Goal: Check status: Check status

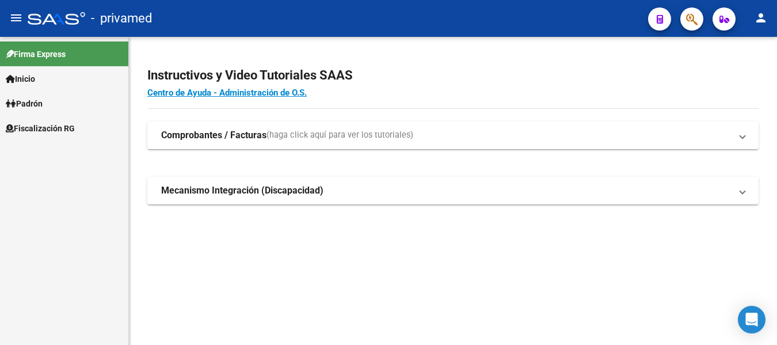
click at [705, 24] on mat-toolbar "menu - privamed person" at bounding box center [388, 18] width 777 height 37
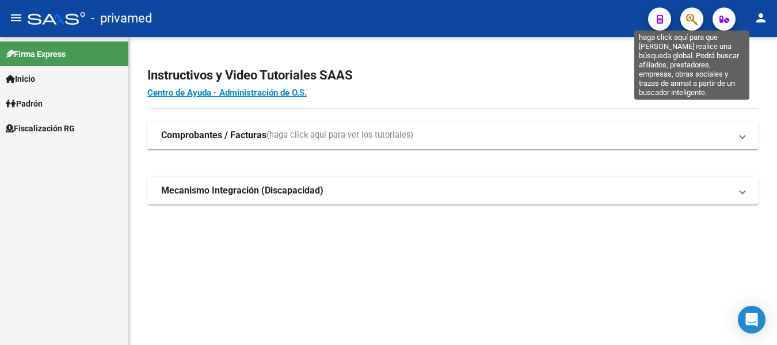
click at [695, 23] on icon "button" at bounding box center [692, 19] width 12 height 13
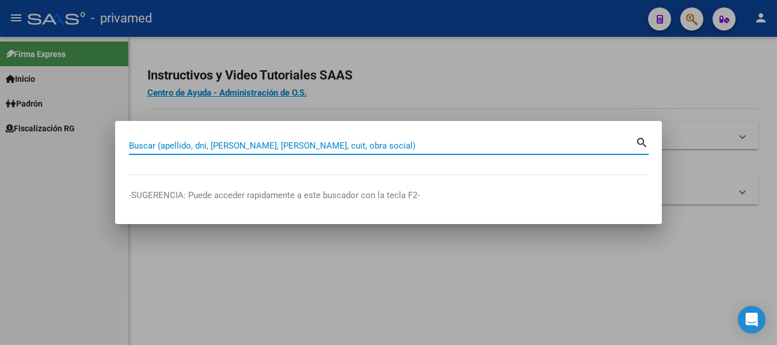
drag, startPoint x: 380, startPoint y: 151, endPoint x: 307, endPoint y: 144, distance: 72.9
paste input "20250864532"
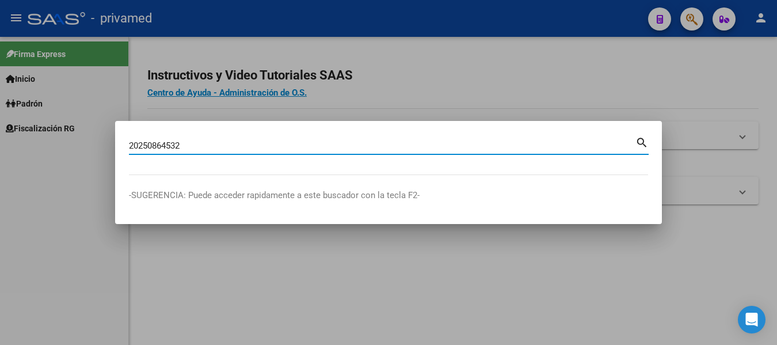
type input "20250864532"
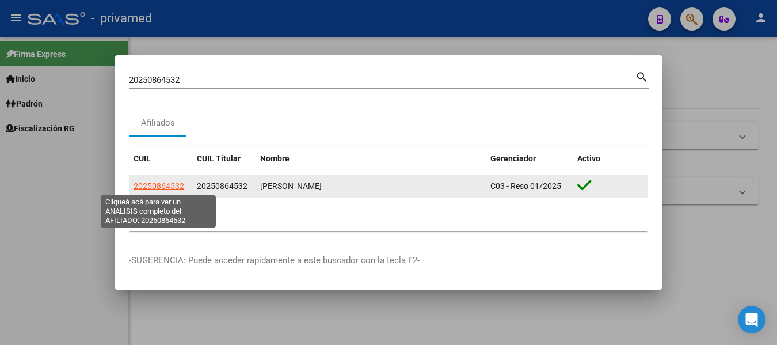
click at [143, 185] on span "20250864532" at bounding box center [159, 185] width 51 height 9
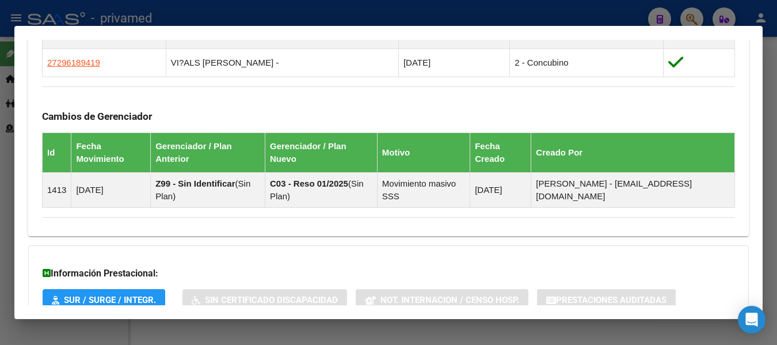
scroll to position [773, 0]
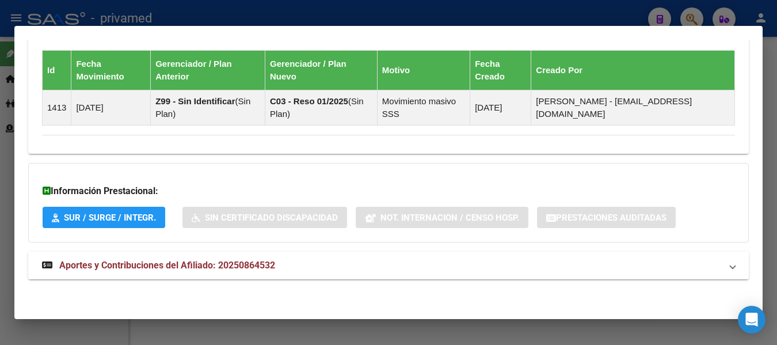
click at [226, 267] on span "Aportes y Contribuciones del Afiliado: 20250864532" at bounding box center [167, 265] width 216 height 11
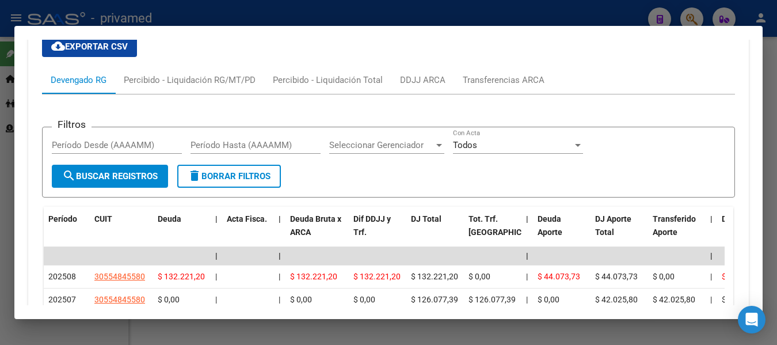
scroll to position [995, 0]
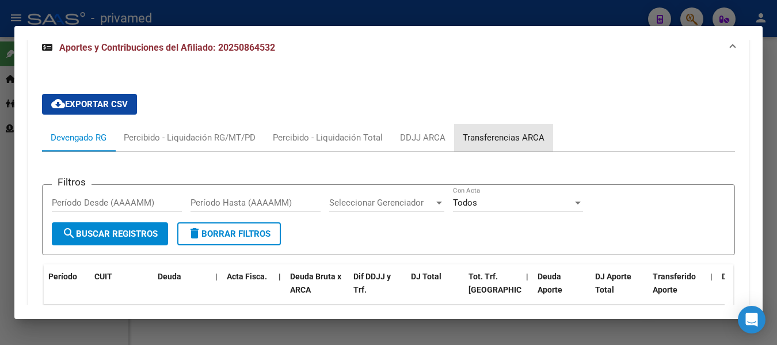
click at [503, 140] on div "Transferencias ARCA" at bounding box center [504, 137] width 82 height 13
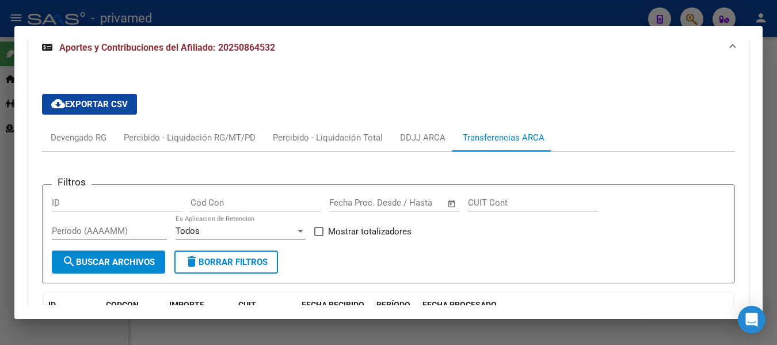
scroll to position [1168, 0]
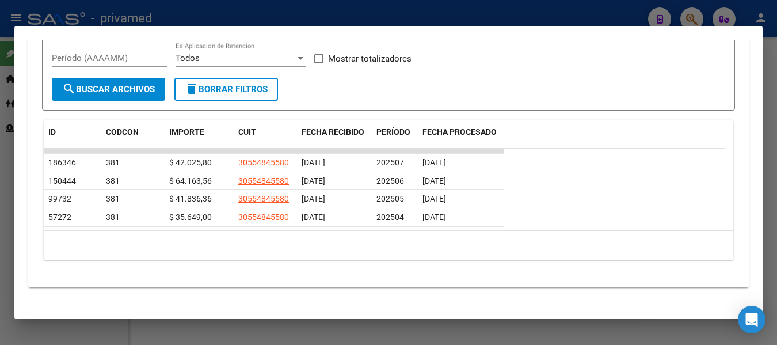
click at [523, 261] on div "Filtros ID Cod Con Fecha inicio – Fecha fin Fecha Proc. Desde / Hasta CUIT Cont…" at bounding box center [388, 124] width 693 height 290
click at [509, 277] on div "cloud_download Exportar CSV Devengado RG Percibido - Liquidación RG/MT/PD Perci…" at bounding box center [388, 95] width 721 height 366
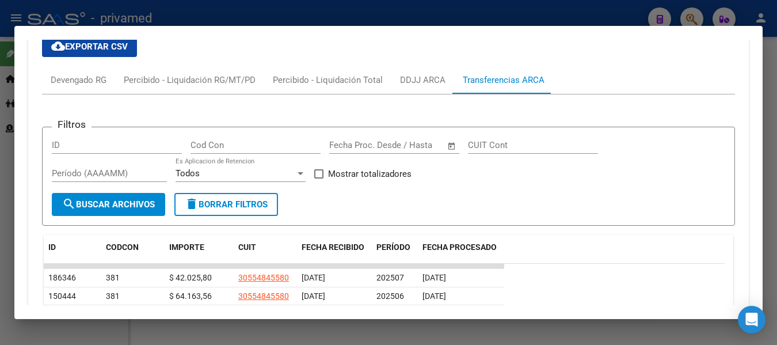
scroll to position [995, 0]
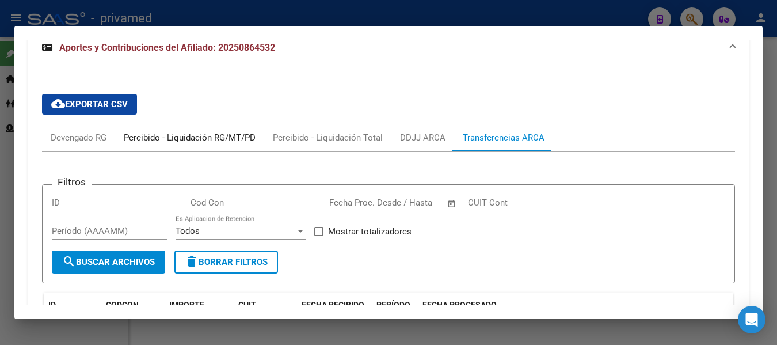
click at [158, 138] on div "Percibido - Liquidación RG/MT/PD" at bounding box center [190, 137] width 132 height 13
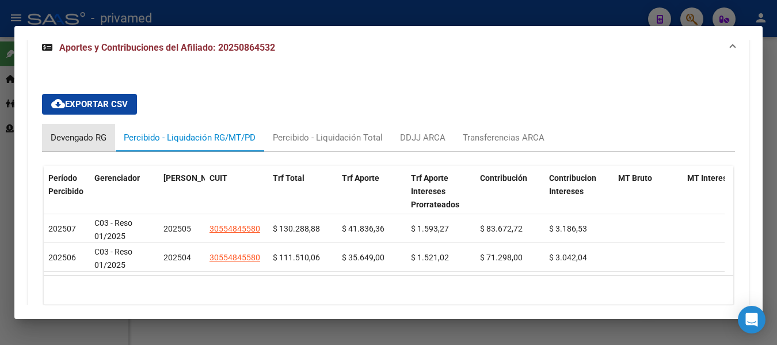
click at [90, 140] on div "Devengado RG" at bounding box center [79, 137] width 56 height 13
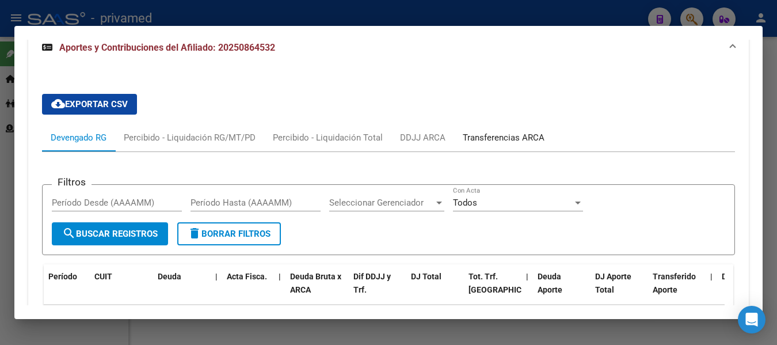
click at [479, 139] on div "Transferencias ARCA" at bounding box center [504, 137] width 82 height 13
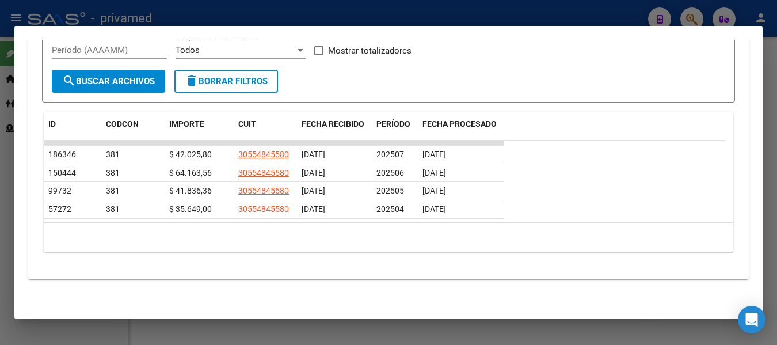
scroll to position [1061, 0]
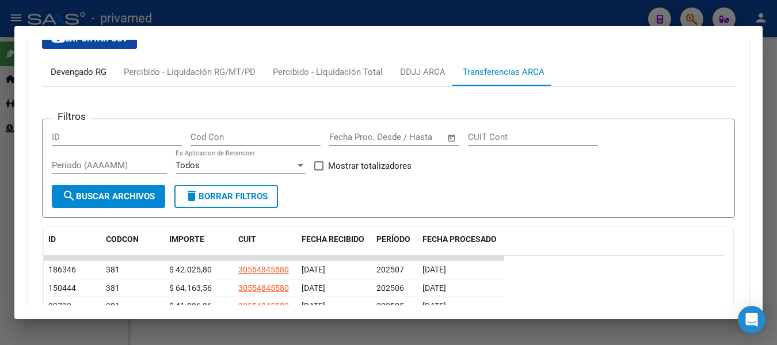
click at [89, 73] on div "Devengado RG" at bounding box center [79, 72] width 56 height 13
